Goal: Task Accomplishment & Management: Use online tool/utility

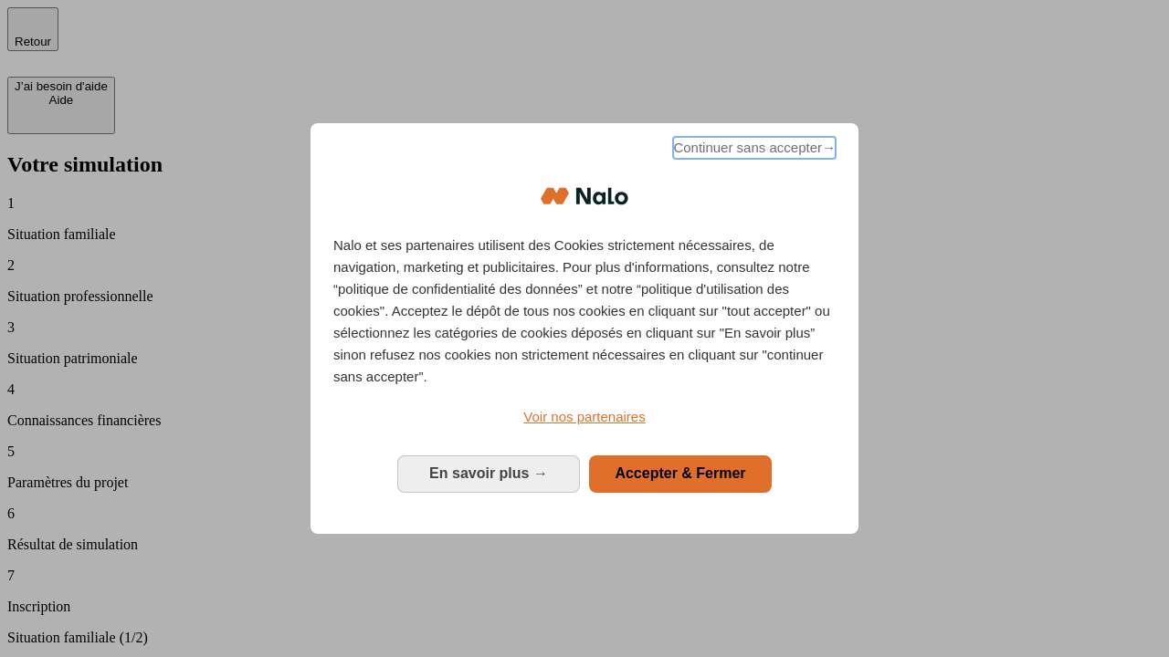
click at [752, 151] on span "Continuer sans accepter →" at bounding box center [754, 148] width 163 height 22
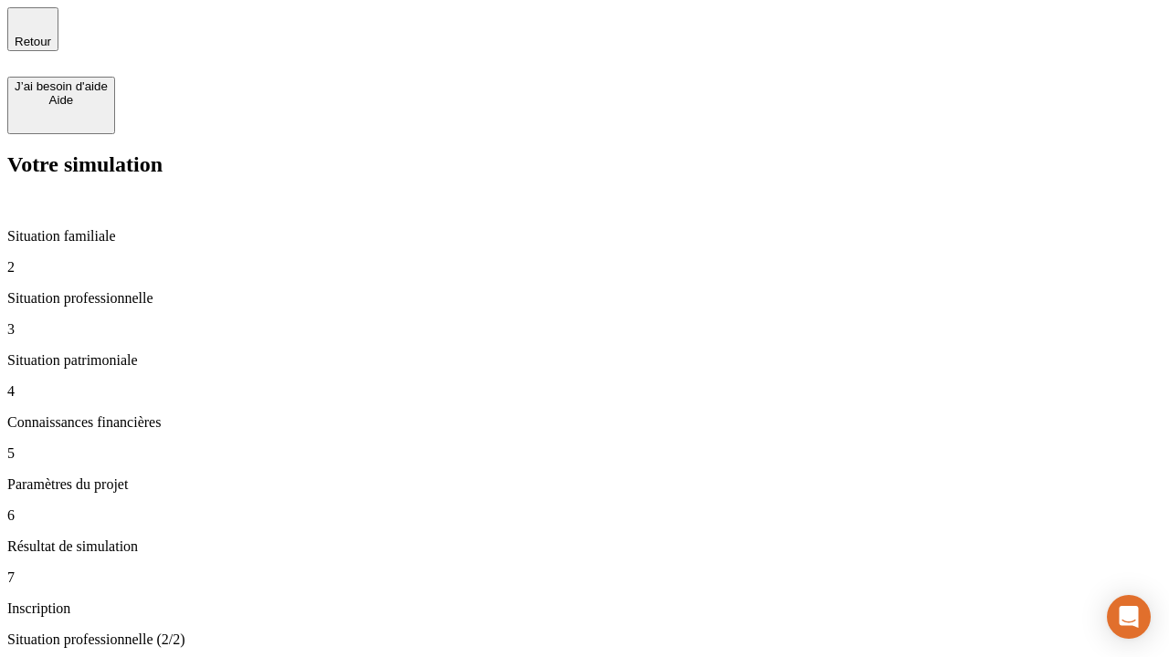
type input "30 000"
